Goal: Task Accomplishment & Management: Manage account settings

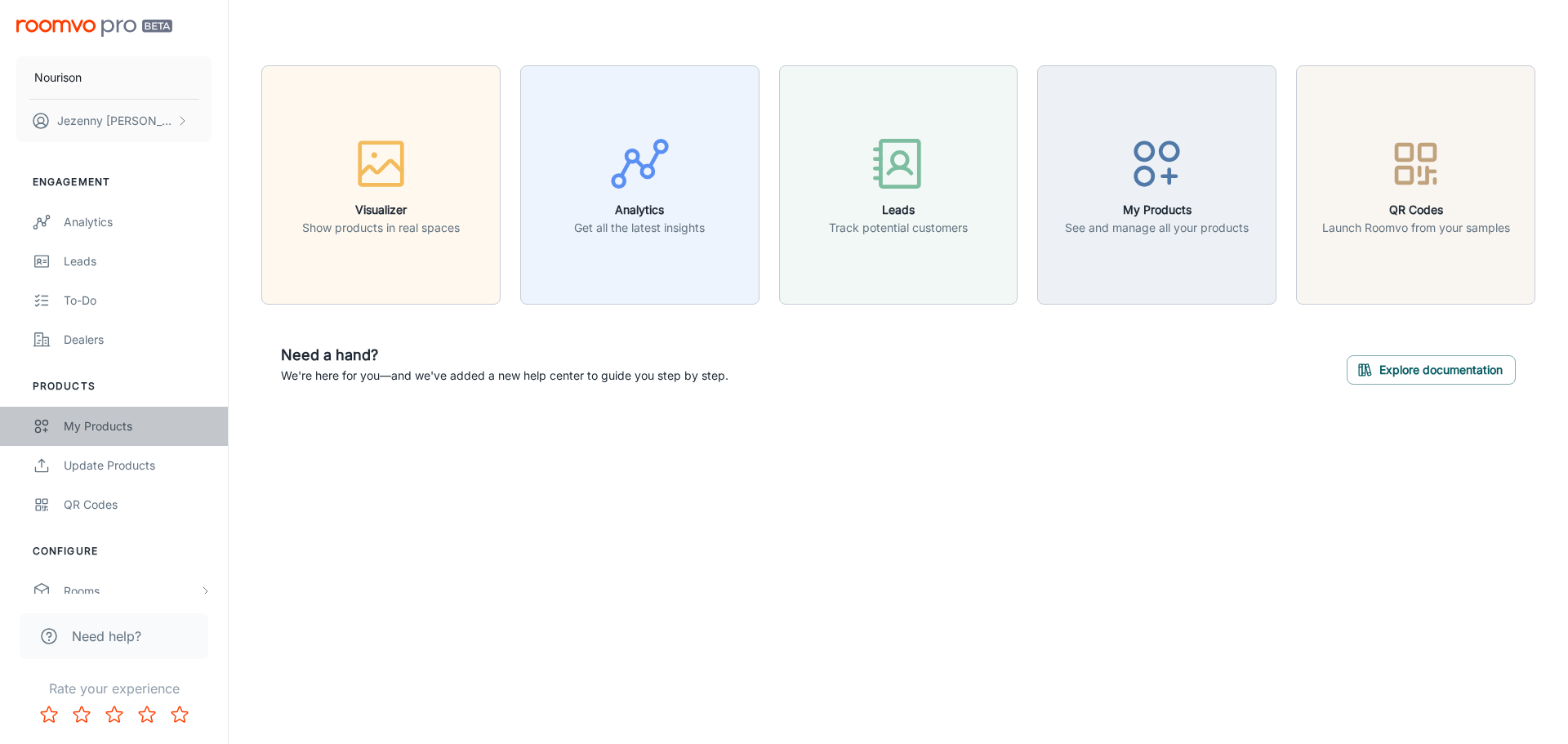
click at [93, 430] on div "My Products" at bounding box center [138, 426] width 148 height 18
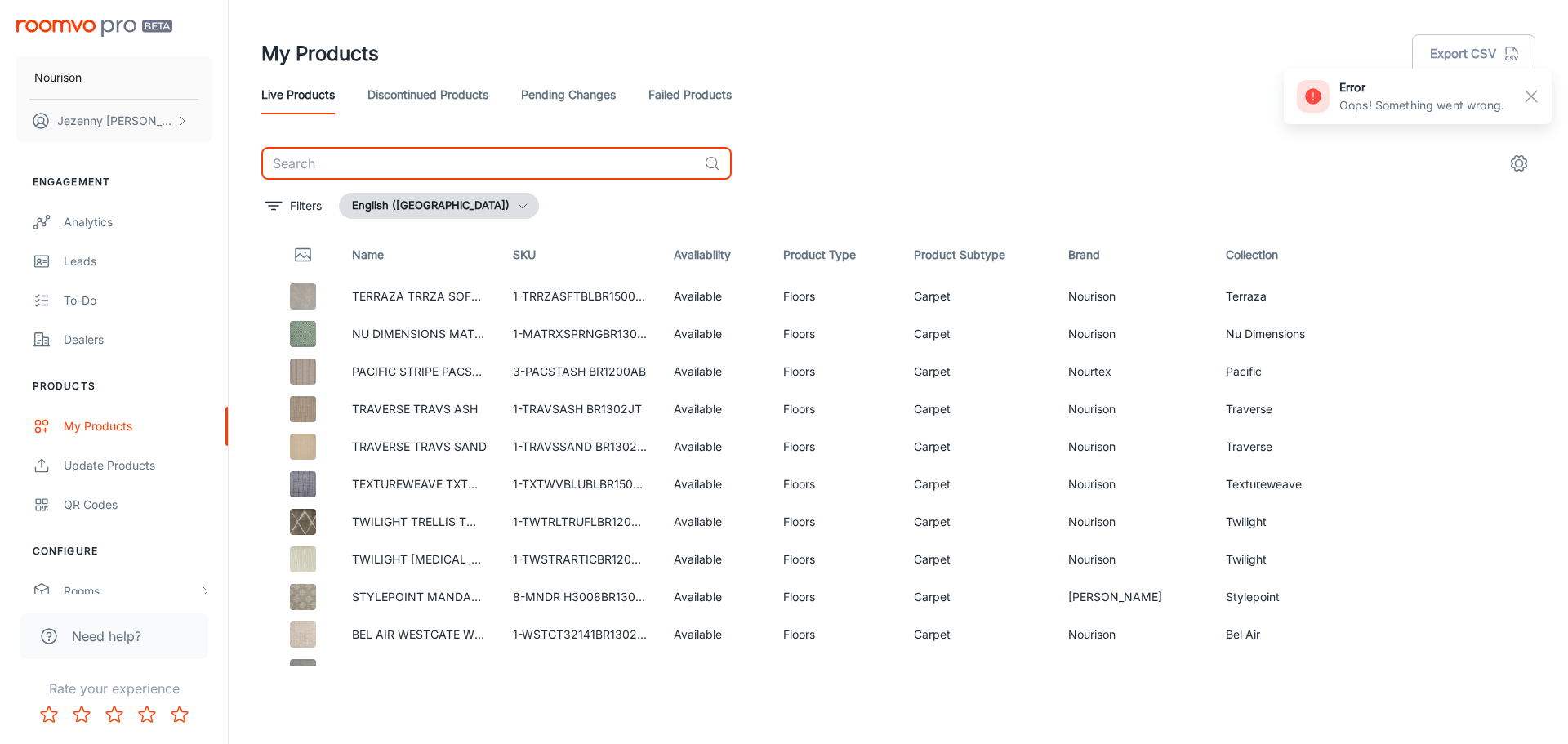
click at [368, 172] on input "text" at bounding box center [480, 164] width 436 height 33
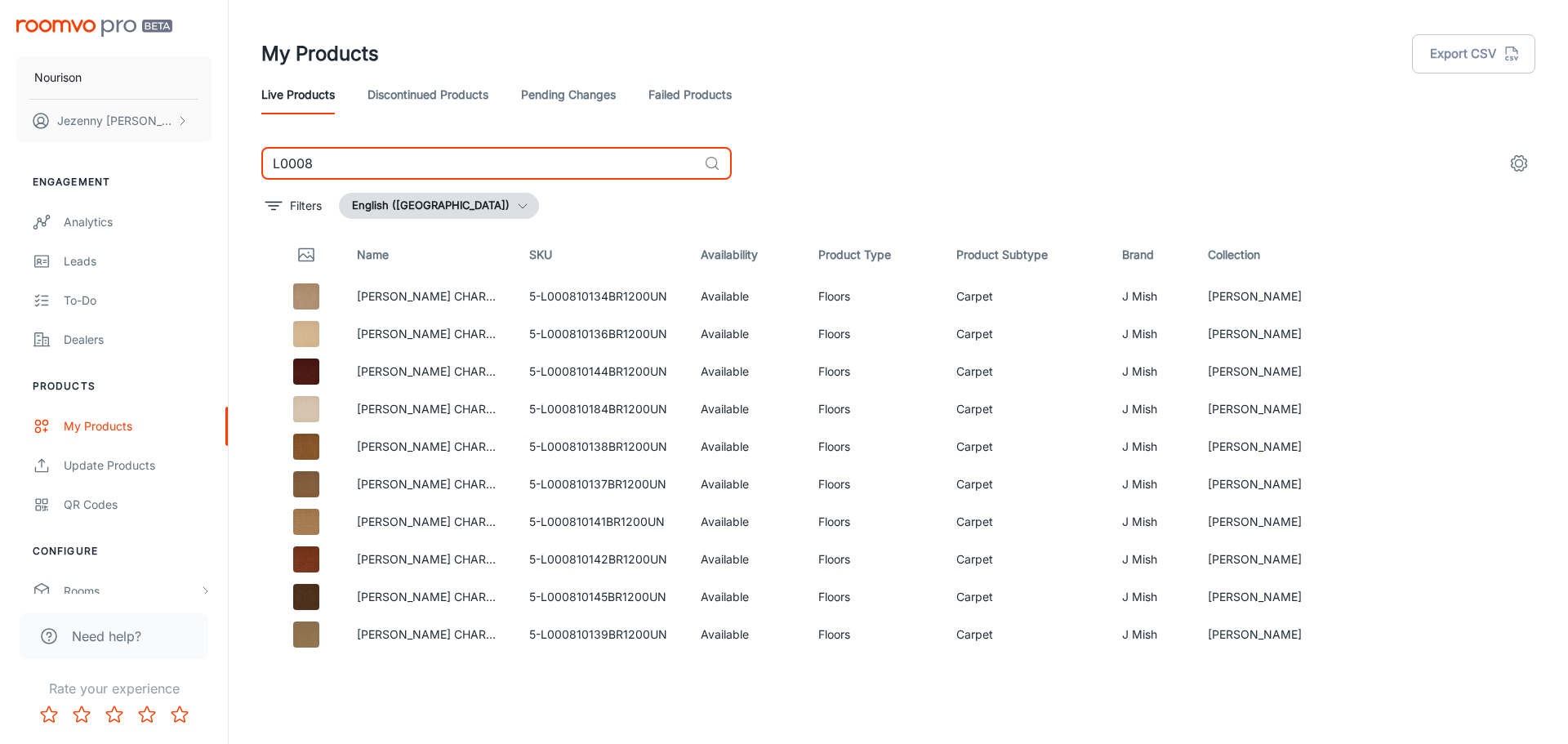
type input "L0008"
click at [710, 91] on link "Failed Products" at bounding box center [690, 94] width 83 height 39
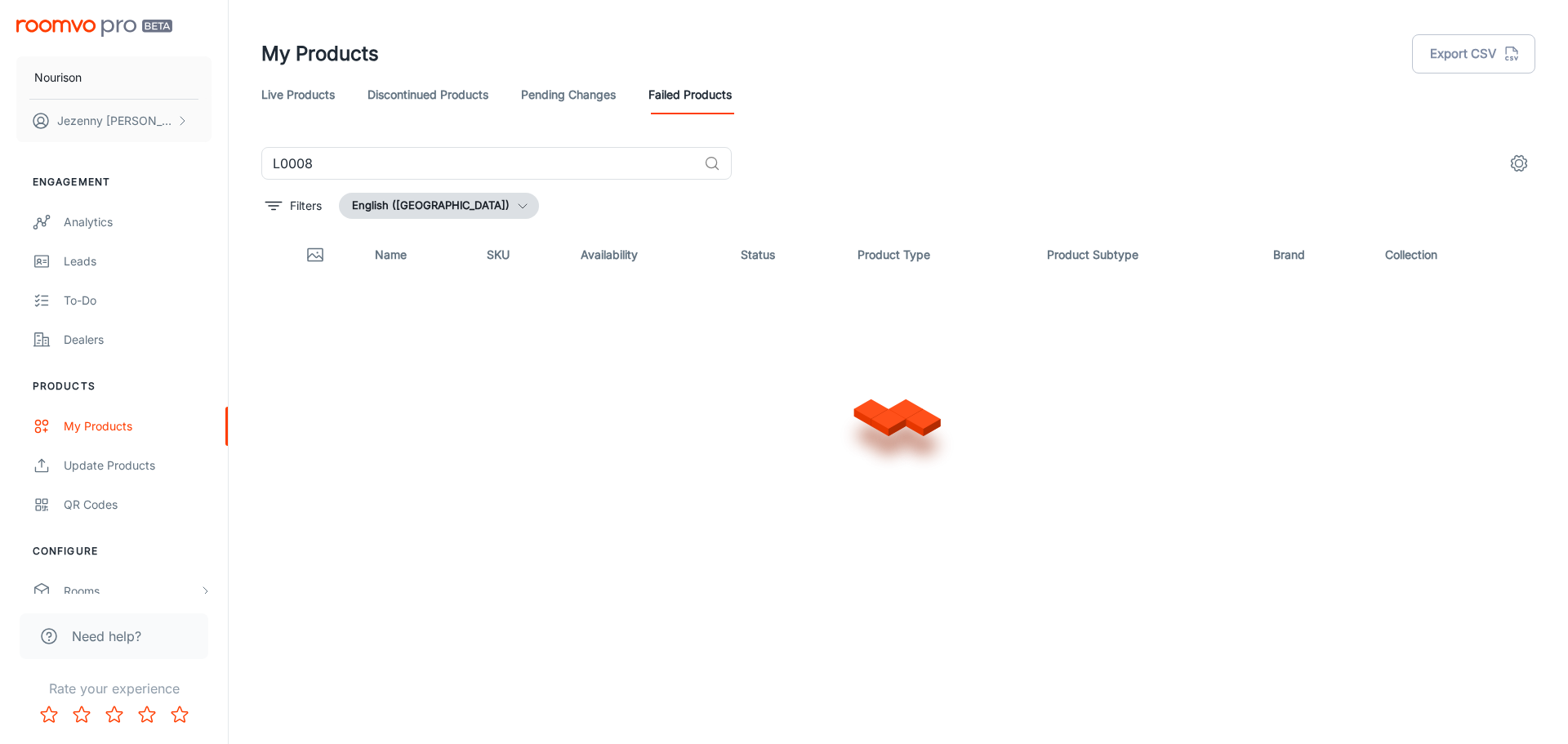
drag, startPoint x: 1056, startPoint y: 126, endPoint x: 1061, endPoint y: 133, distance: 8.6
click at [1056, 126] on header "My Products Export CSV Live Products Discontinued Products Pending Changes Fail…" at bounding box center [898, 74] width 1313 height 147
click at [456, 151] on input "L0008" at bounding box center [480, 164] width 436 height 33
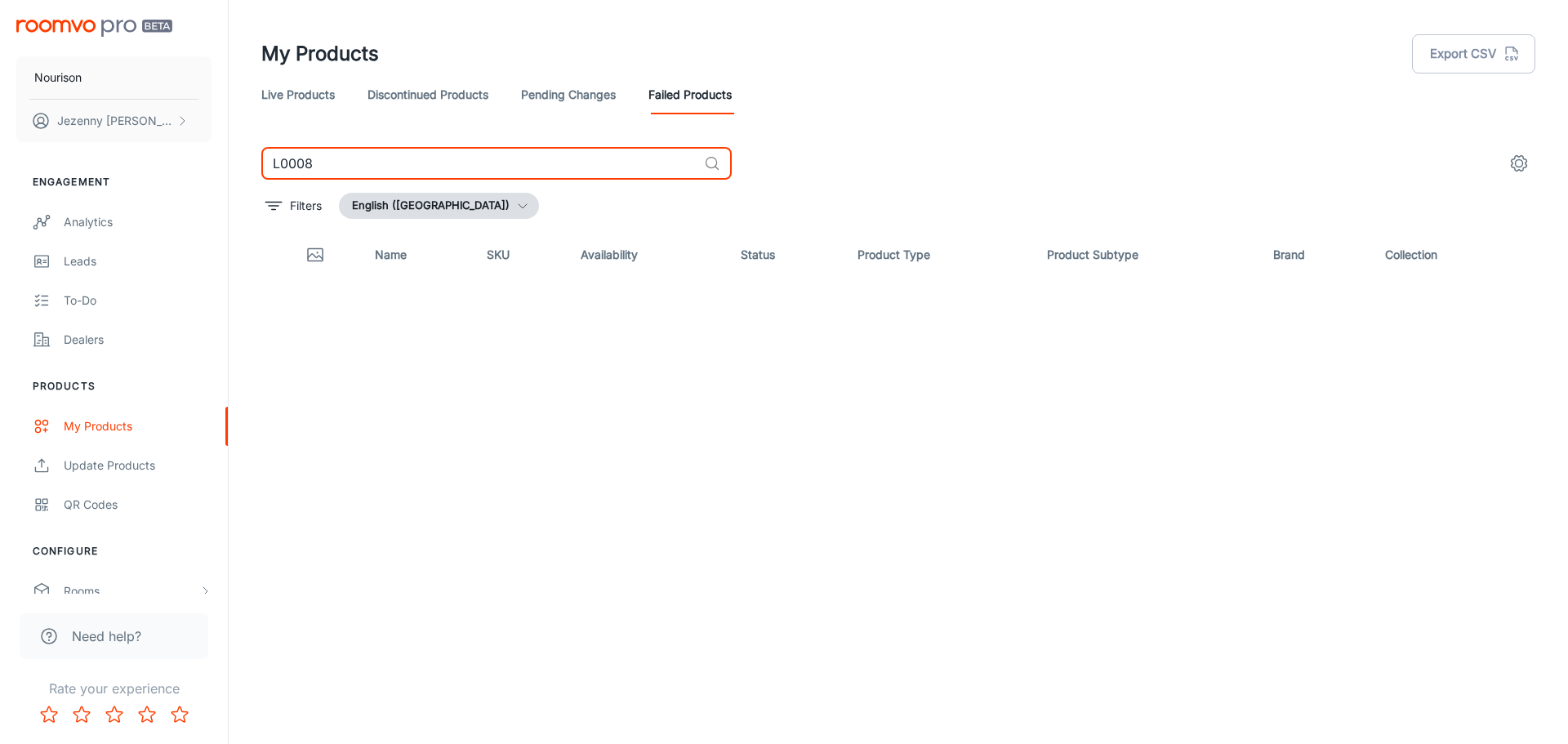
click at [456, 151] on input "L0008" at bounding box center [480, 164] width 436 height 33
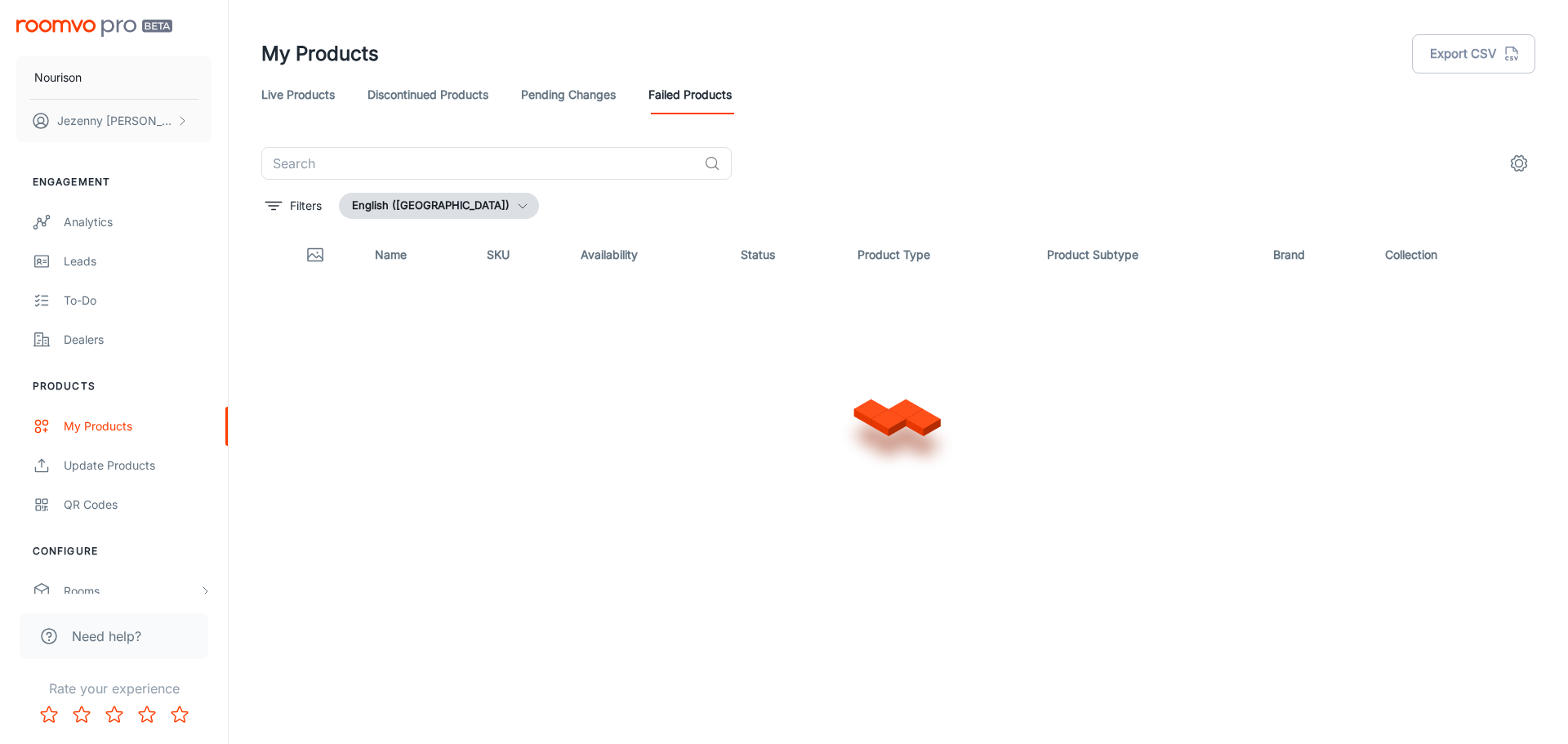
click at [891, 132] on header "My Products Export CSV Live Products Discontinued Products Pending Changes Fail…" at bounding box center [898, 74] width 1313 height 147
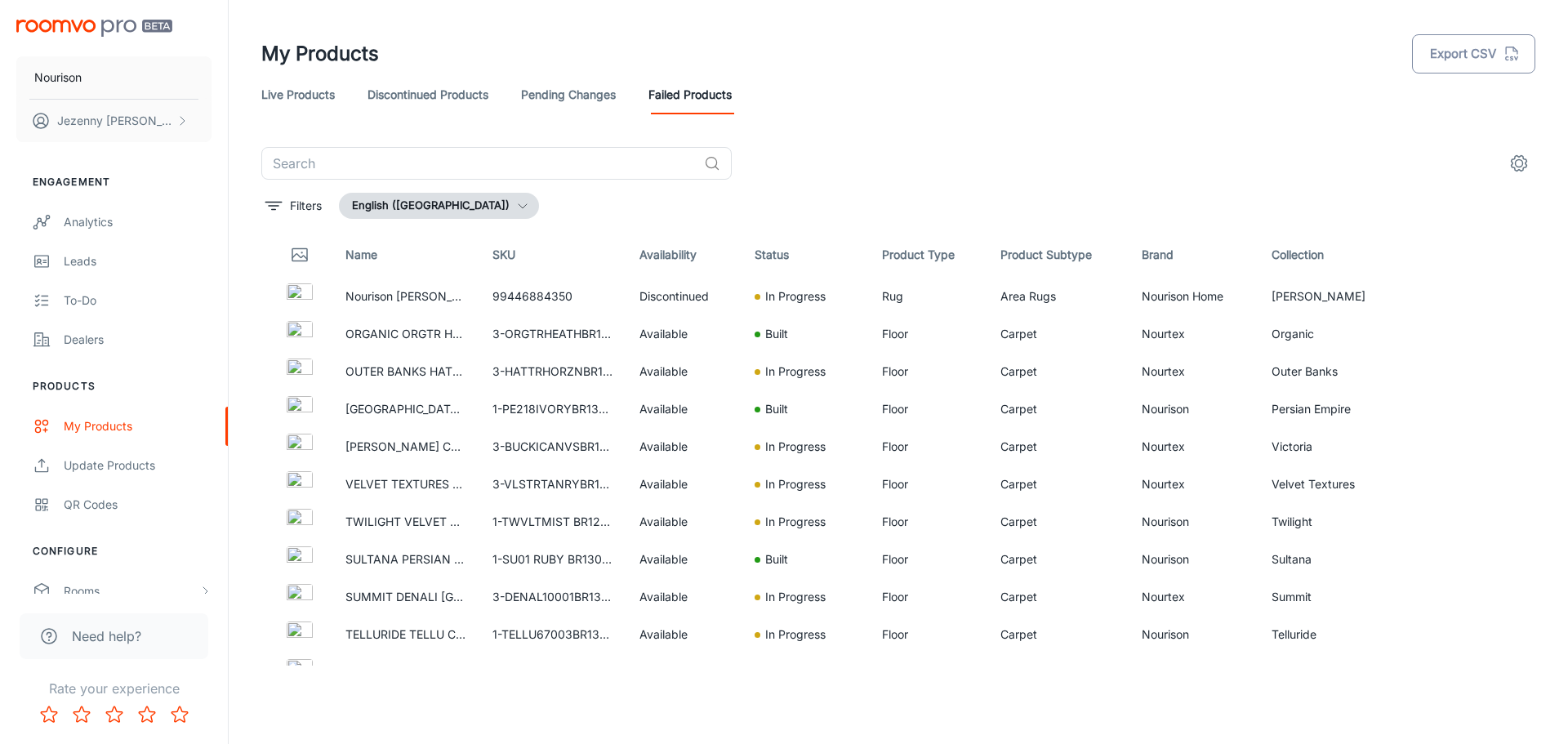
click at [1449, 49] on button "Export CSV" at bounding box center [1474, 54] width 123 height 39
